Goal: Task Accomplishment & Management: Manage account settings

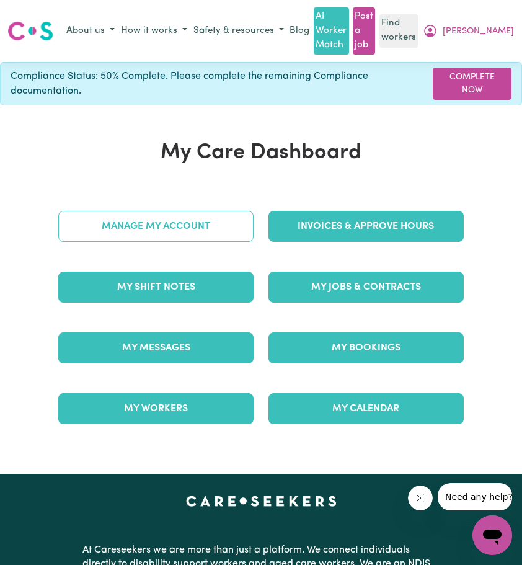
click at [174, 228] on link "Manage My Account" at bounding box center [155, 226] width 195 height 31
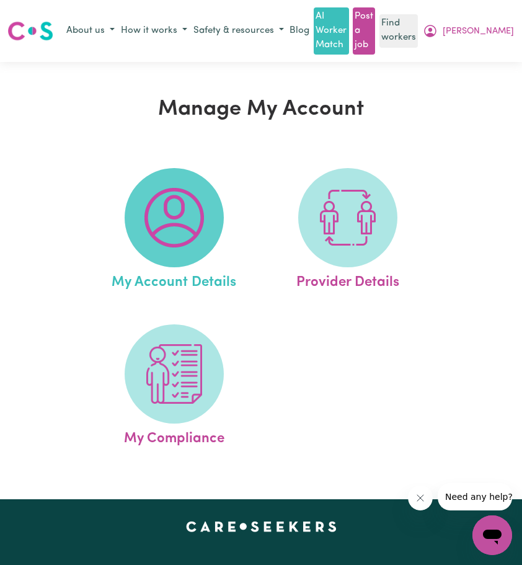
click at [166, 211] on img at bounding box center [175, 218] width 60 height 60
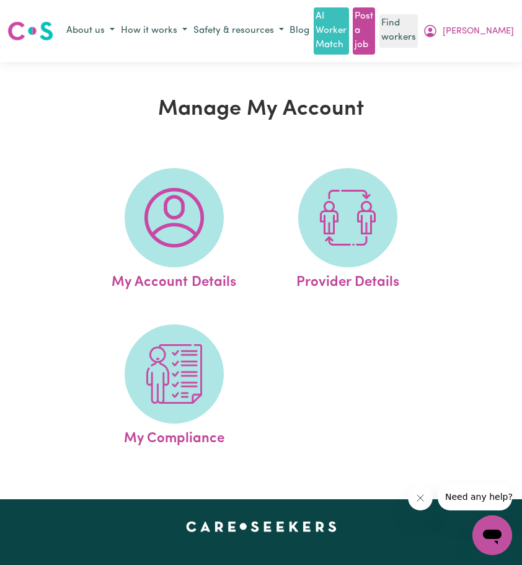
select select "Australian"
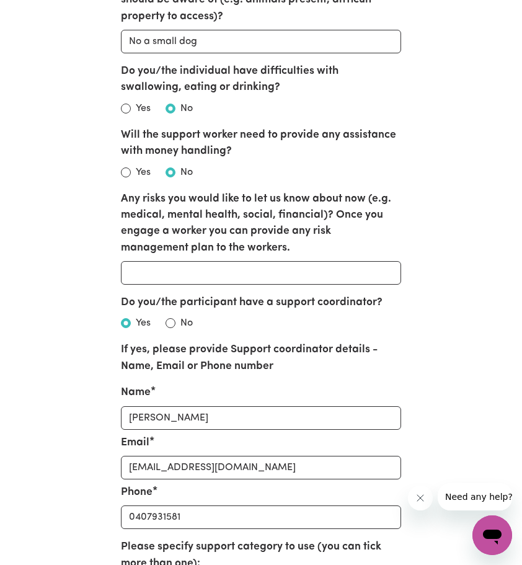
scroll to position [2171, 0]
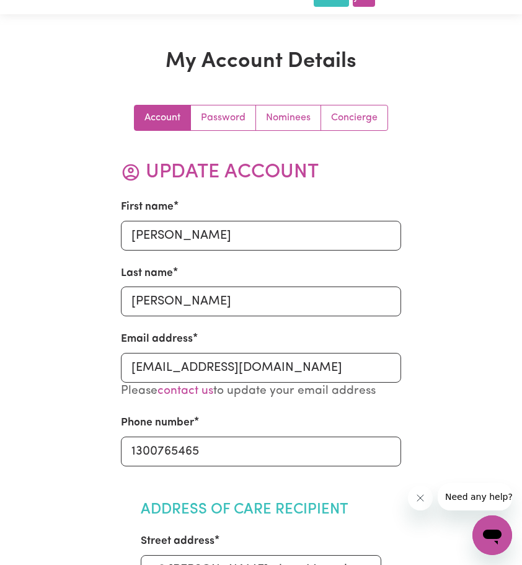
scroll to position [0, 0]
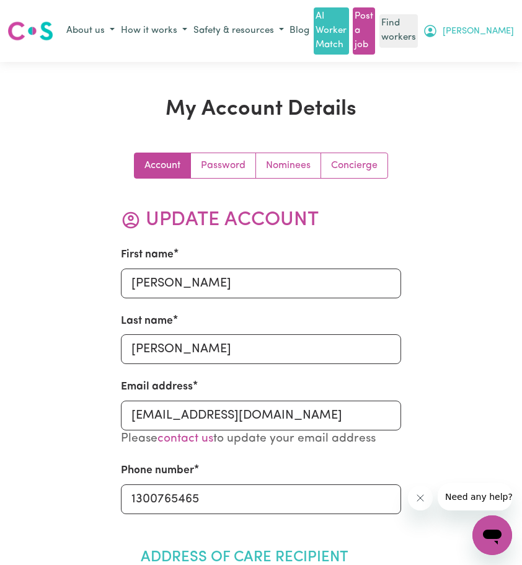
click at [438, 25] on icon "My Account" at bounding box center [430, 31] width 15 height 15
click at [462, 55] on link "My Dashboard" at bounding box center [468, 55] width 98 height 24
